Goal: Information Seeking & Learning: Learn about a topic

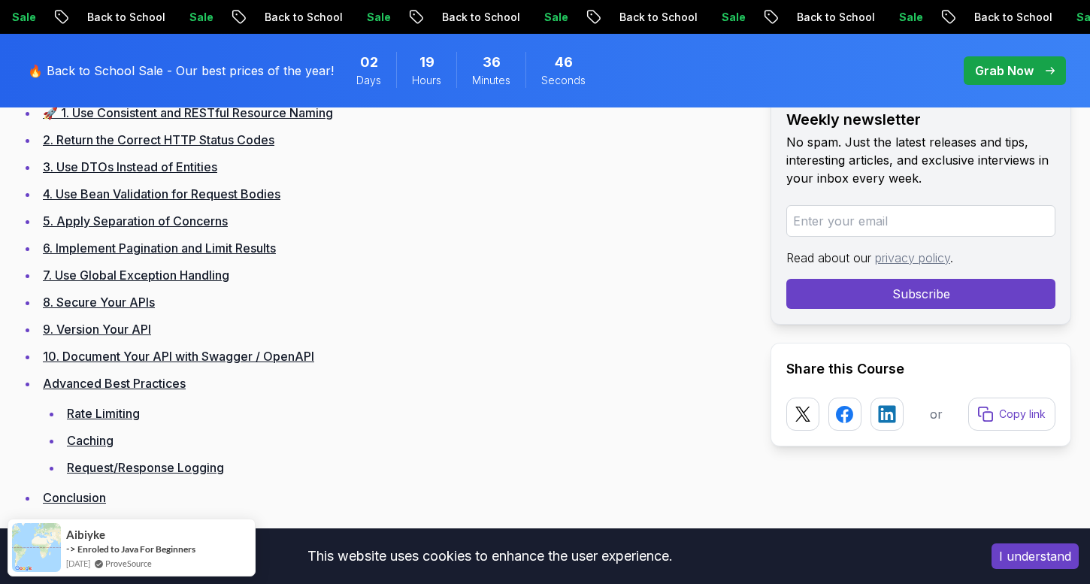
scroll to position [1050, 0]
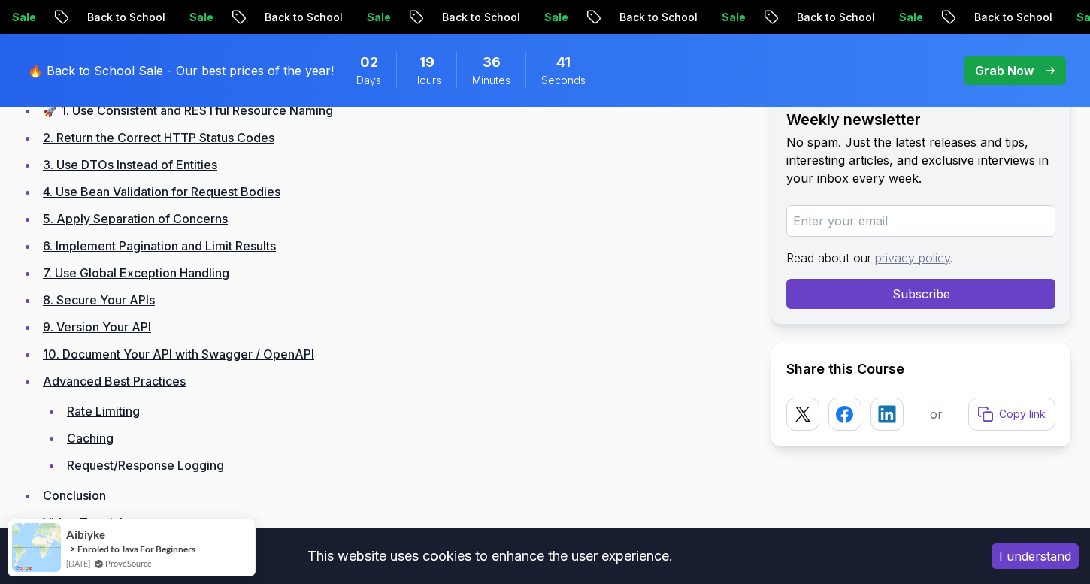
click at [172, 220] on link "5. Apply Separation of Concerns" at bounding box center [135, 218] width 185 height 15
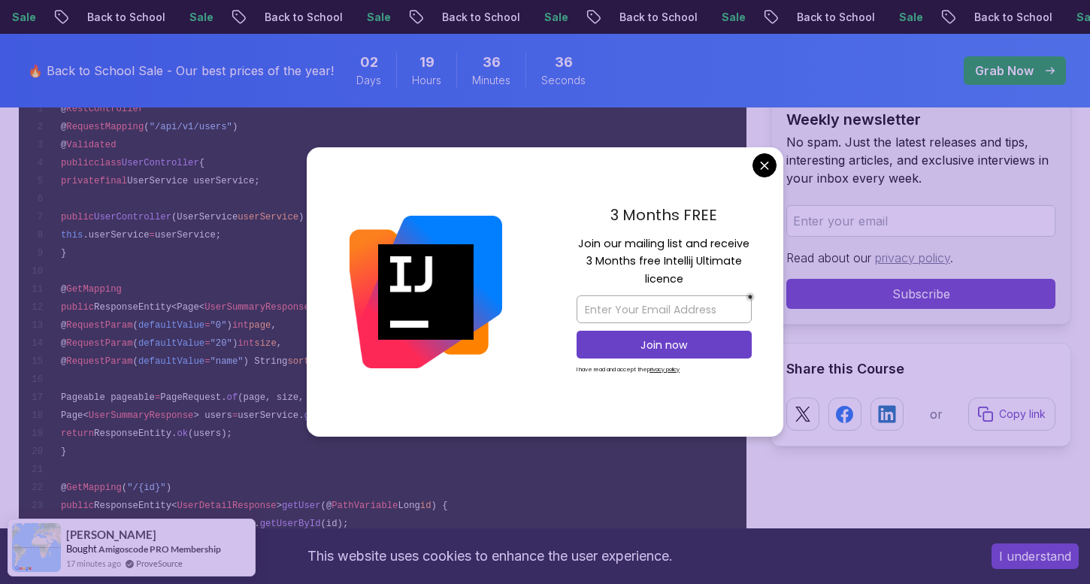
scroll to position [7164, 0]
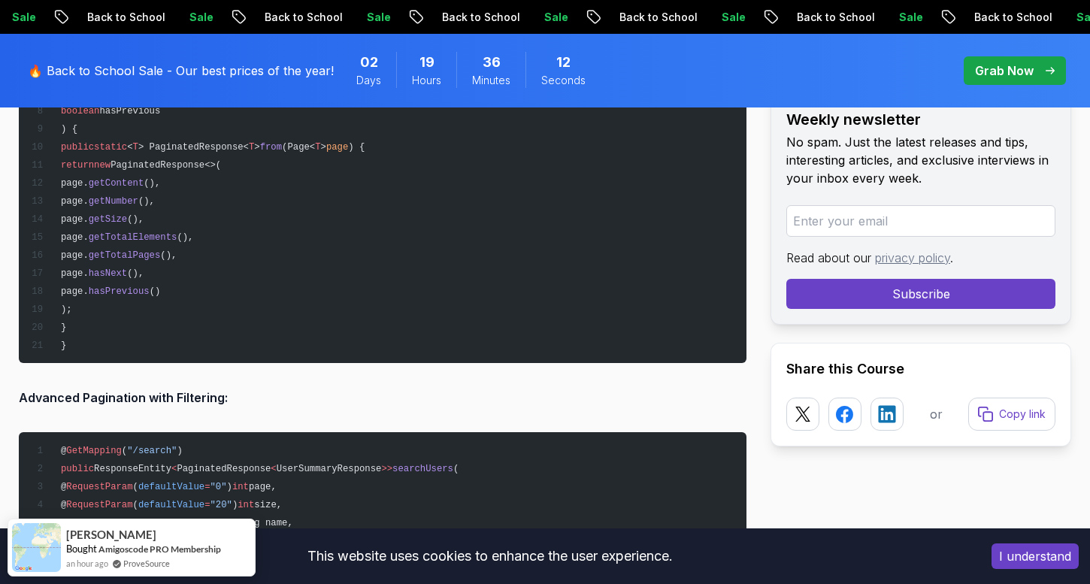
scroll to position [10247, 0]
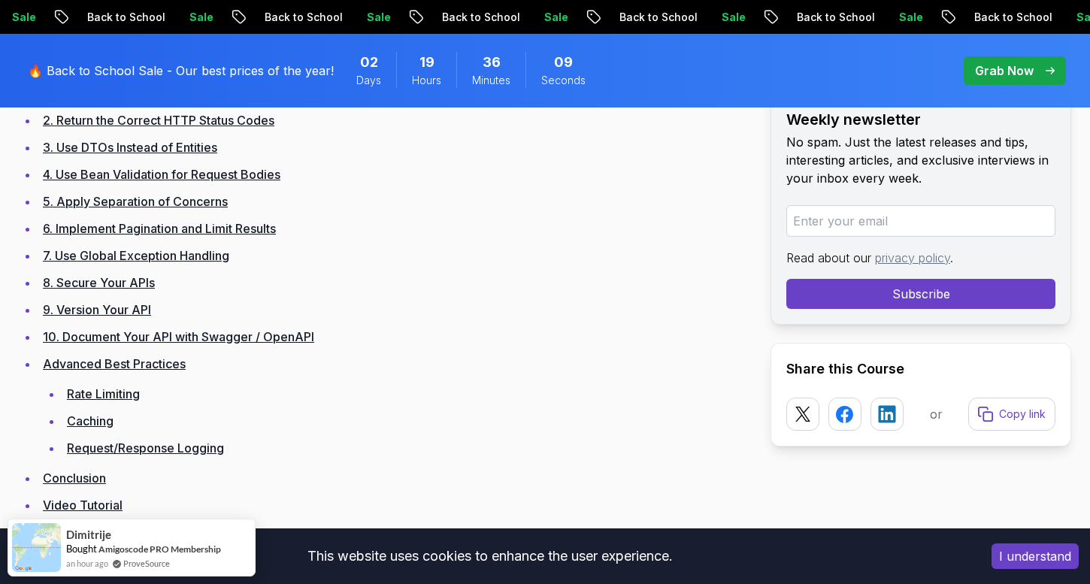
scroll to position [1087, 0]
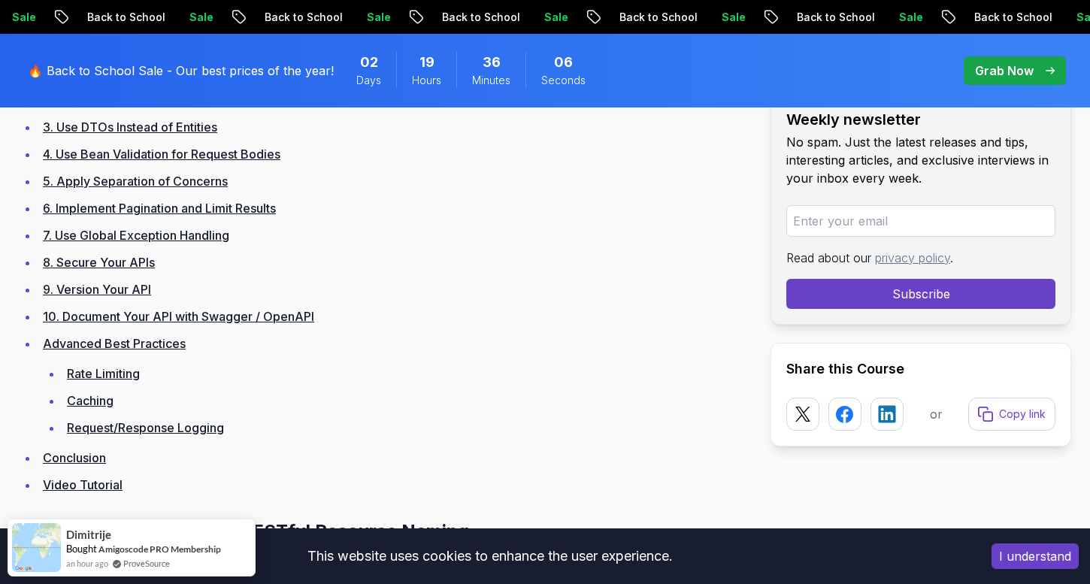
click at [133, 289] on link "9. Version Your API" at bounding box center [97, 289] width 108 height 15
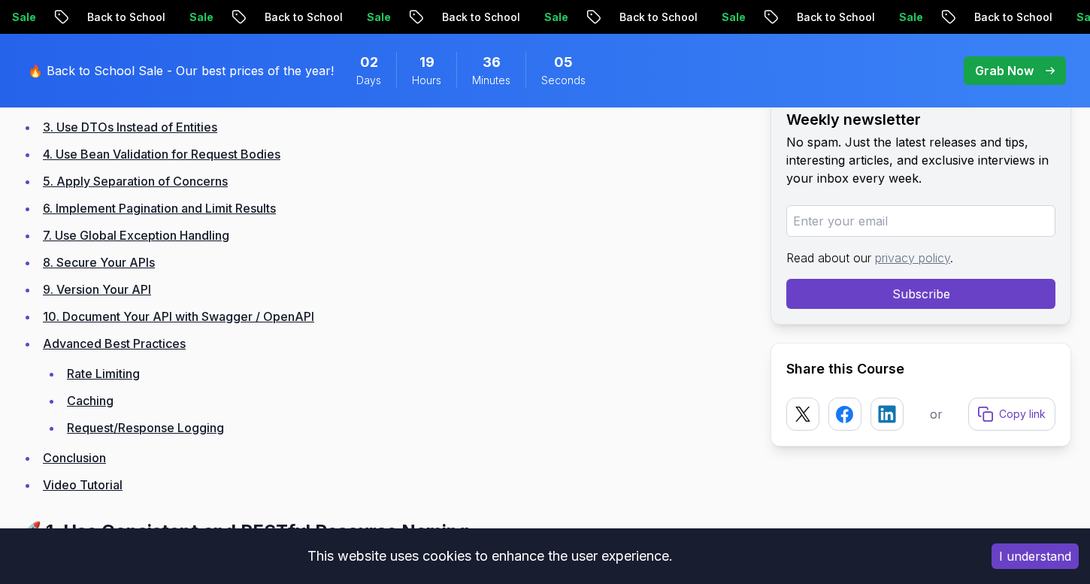
scroll to position [14462, 0]
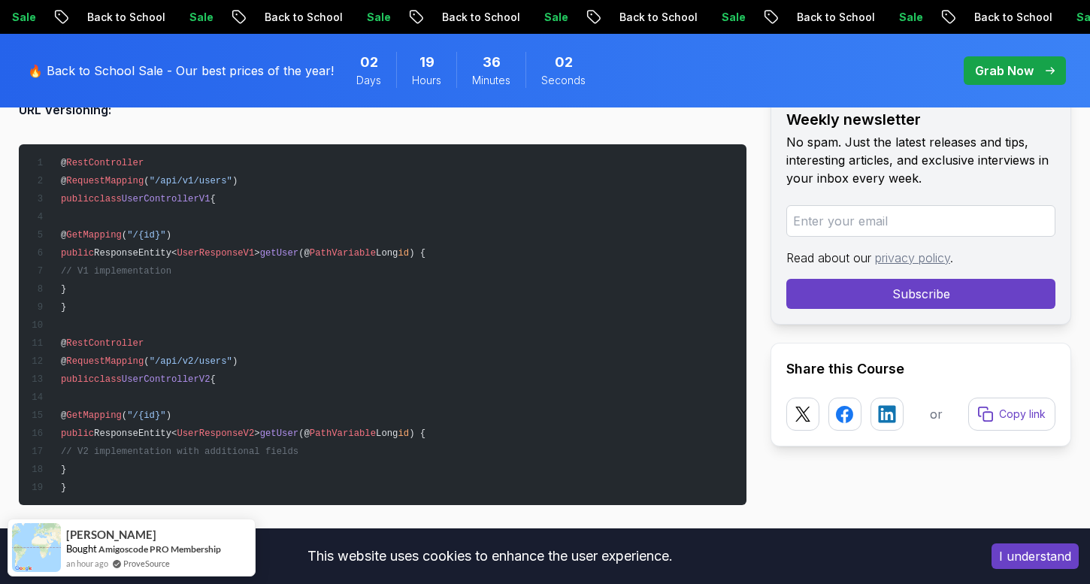
scroll to position [1087, 0]
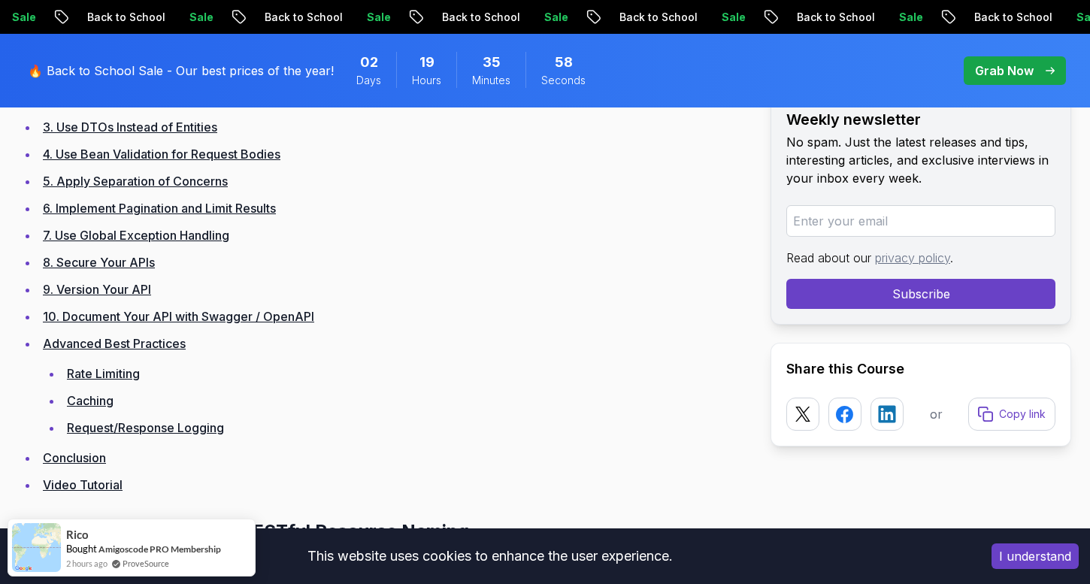
click at [122, 259] on link "8. Secure Your APIs" at bounding box center [99, 262] width 112 height 15
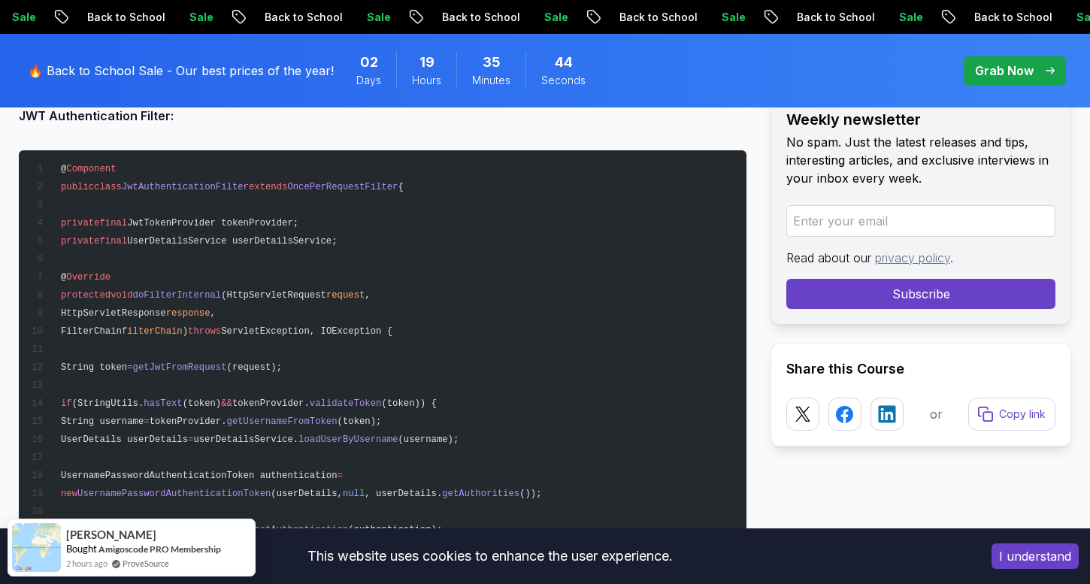
scroll to position [13308, 0]
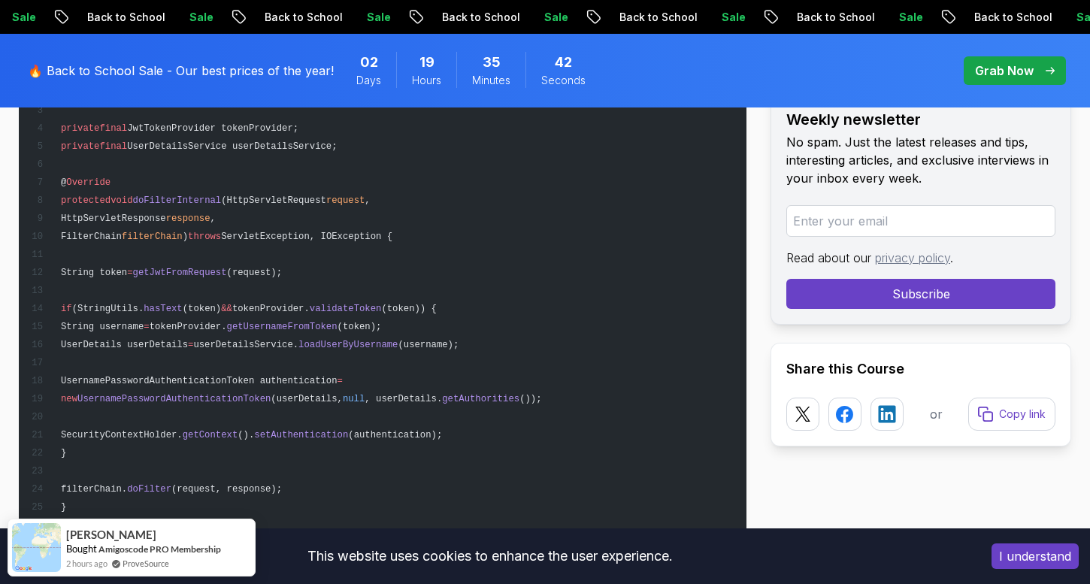
scroll to position [1087, 0]
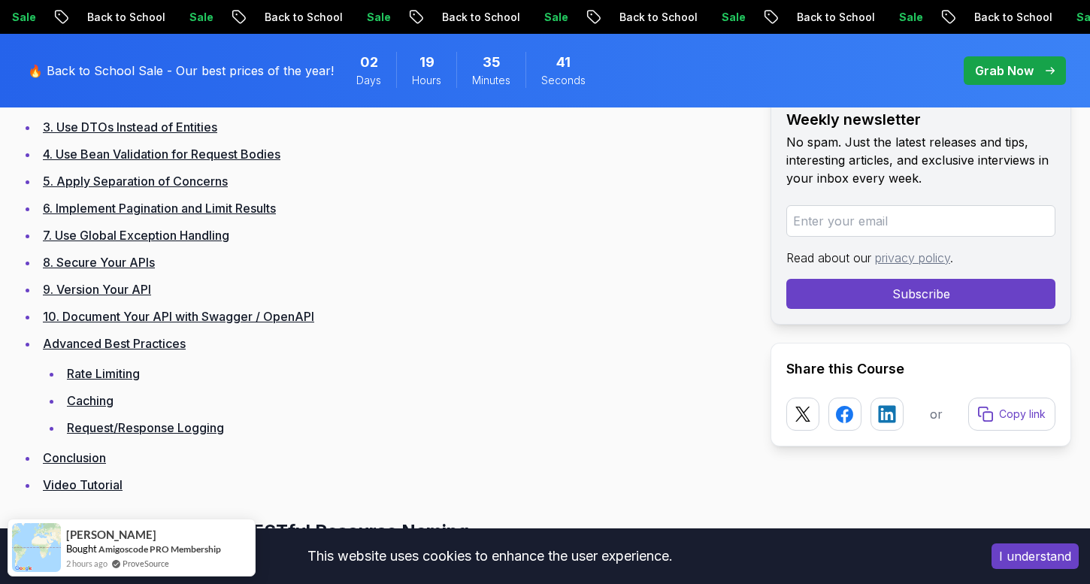
click at [106, 374] on link "Rate Limiting" at bounding box center [103, 373] width 73 height 15
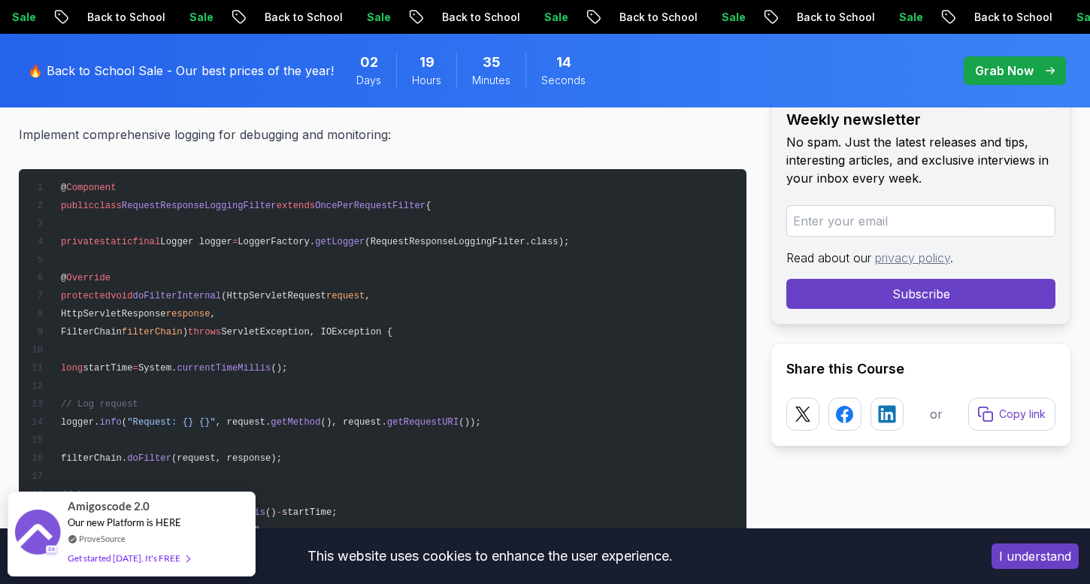
scroll to position [19073, 0]
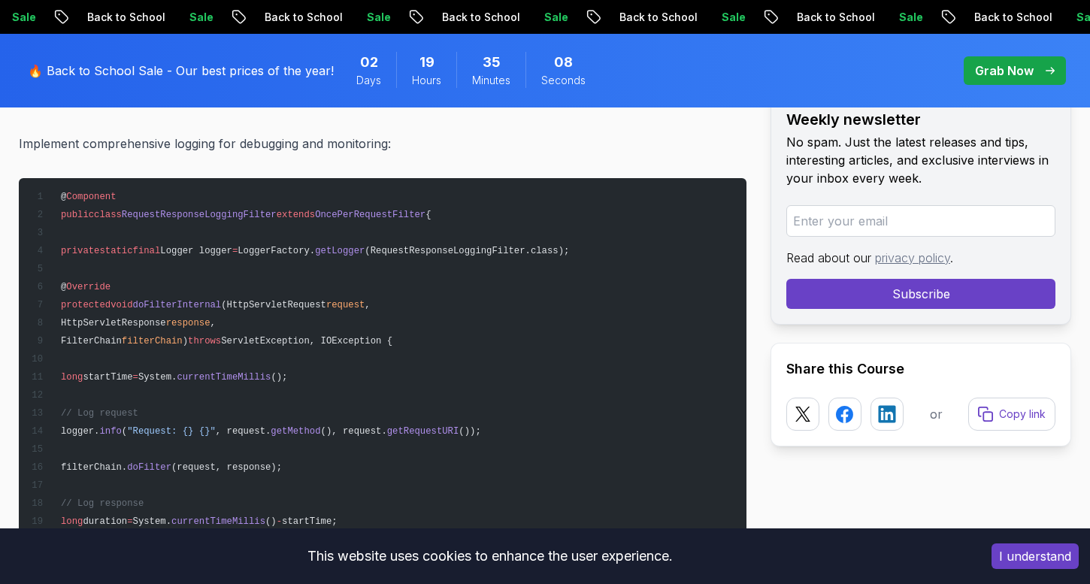
drag, startPoint x: 58, startPoint y: 190, endPoint x: 220, endPoint y: 502, distance: 350.8
click at [220, 502] on pre "@ Component public class RequestResponseLoggingFilter extends OncePerRequestFil…" at bounding box center [383, 412] width 728 height 469
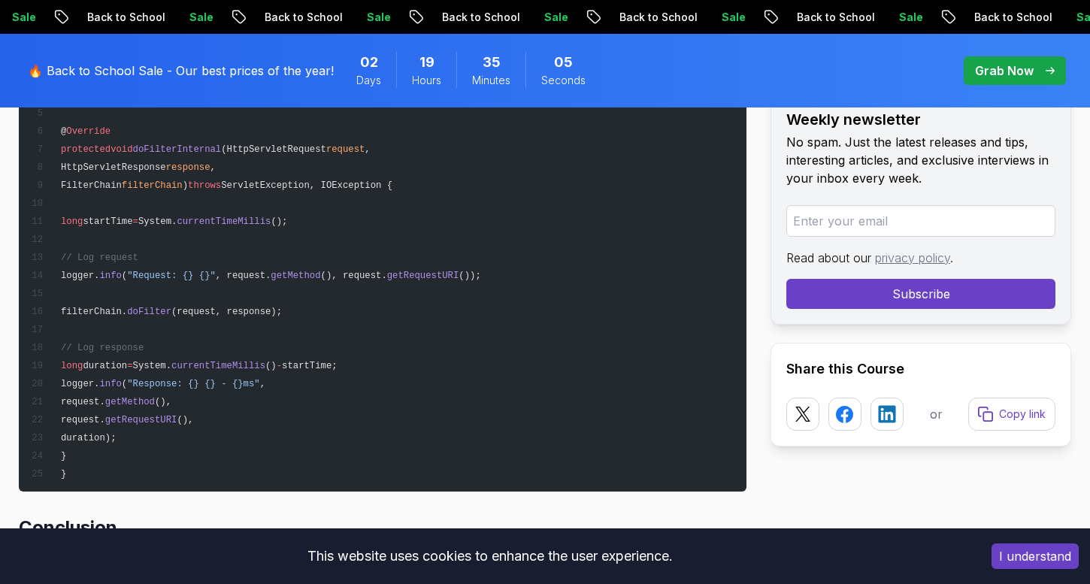
scroll to position [19230, 0]
click at [380, 441] on pre "@ Component public class RequestResponseLoggingFilter extends OncePerRequestFil…" at bounding box center [383, 256] width 728 height 469
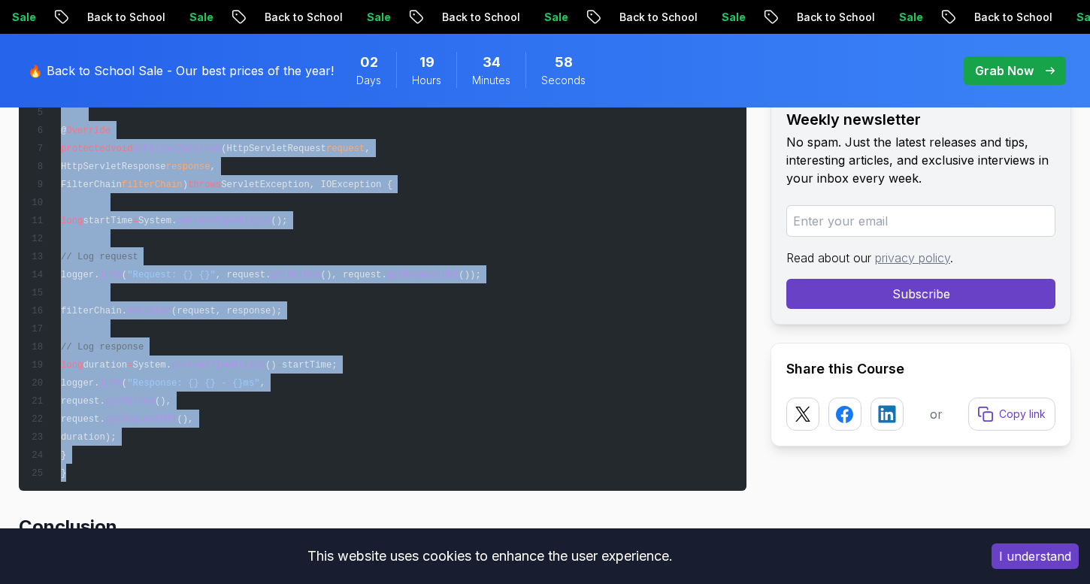
drag, startPoint x: 126, startPoint y: 469, endPoint x: 48, endPoint y: 109, distance: 368.4
click at [48, 109] on pre "@ Component public class RequestResponseLoggingFilter extends OncePerRequestFil…" at bounding box center [383, 256] width 728 height 469
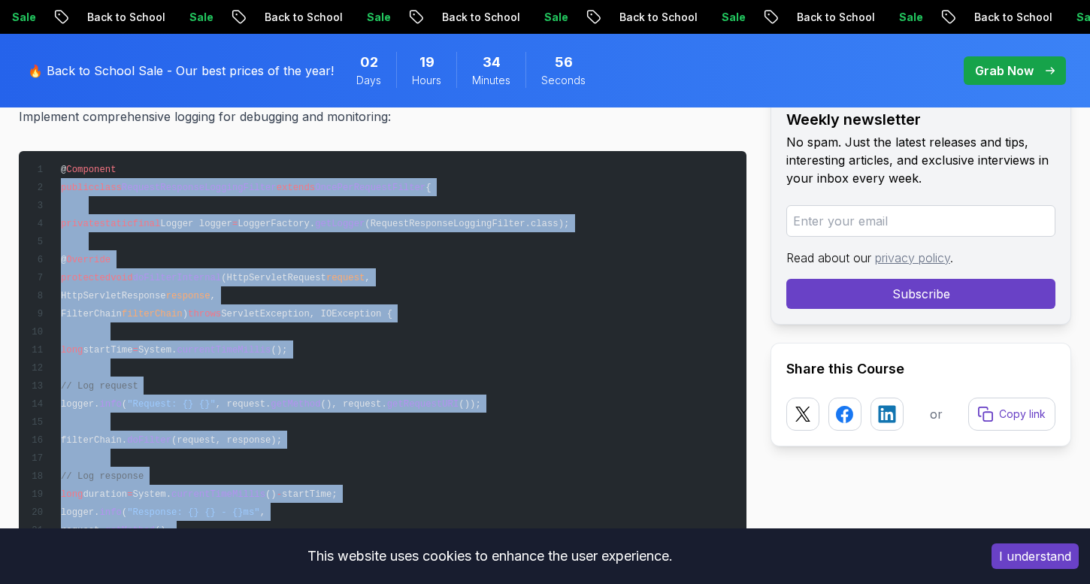
scroll to position [19088, 0]
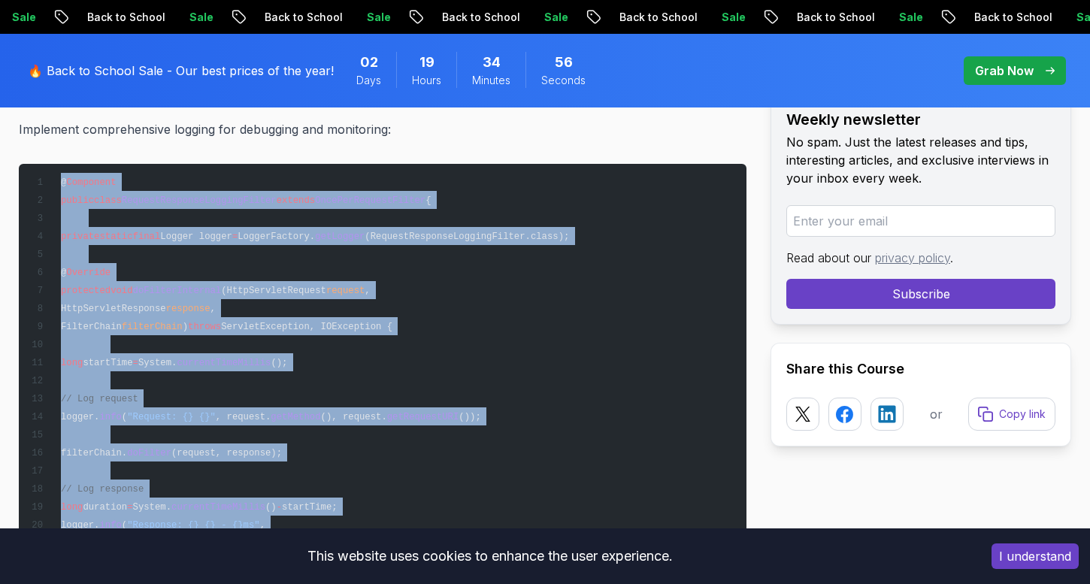
click at [52, 165] on pre "@ Component public class RequestResponseLoggingFilter extends OncePerRequestFil…" at bounding box center [383, 398] width 728 height 469
click at [31, 177] on span "@ Component" at bounding box center [74, 182] width 86 height 11
click at [56, 167] on pre "@ Component public class RequestResponseLoggingFilter extends OncePerRequestFil…" at bounding box center [383, 398] width 728 height 469
copy code "@ Component public class RequestResponseLoggingFilter extends OncePerRequestFil…"
click at [237, 421] on pre "@ Component public class RequestResponseLoggingFilter extends OncePerRequestFil…" at bounding box center [383, 398] width 728 height 469
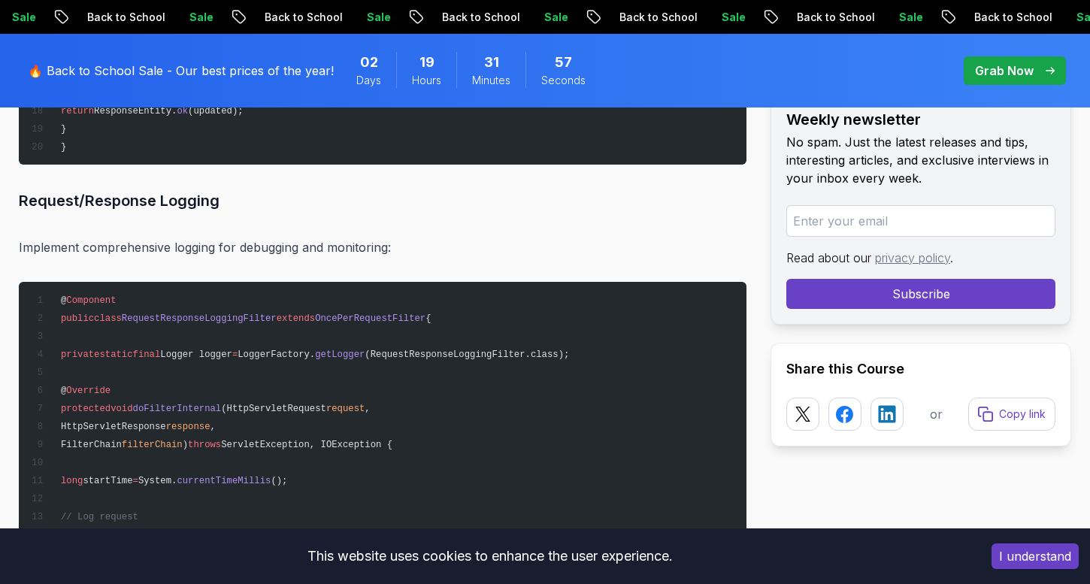
scroll to position [18962, 0]
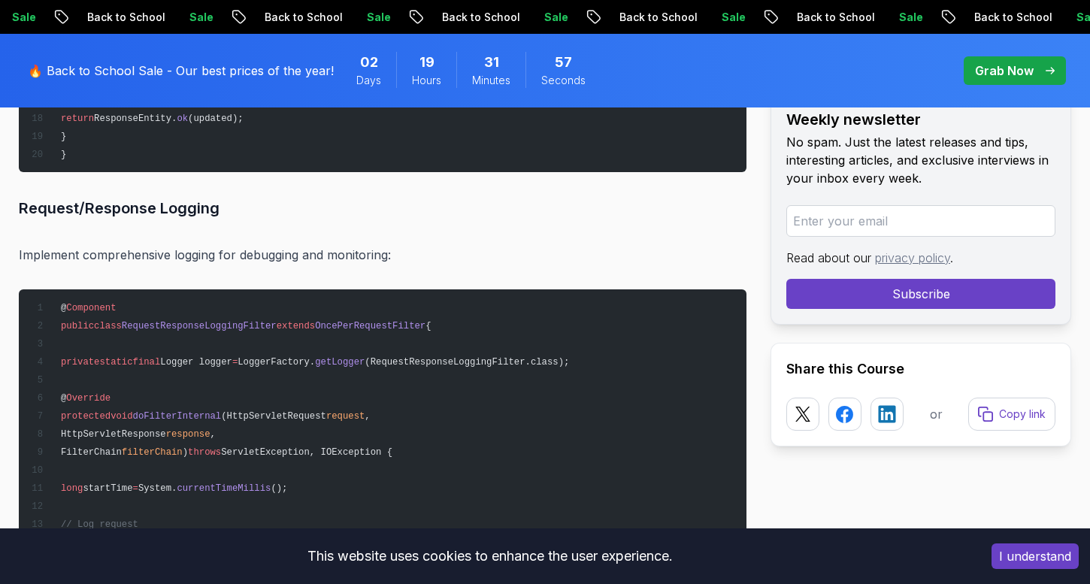
click at [232, 321] on span "RequestResponseLoggingFilter" at bounding box center [199, 326] width 155 height 11
copy span "RequestResponseLoggingFilter"
